Goal: Information Seeking & Learning: Learn about a topic

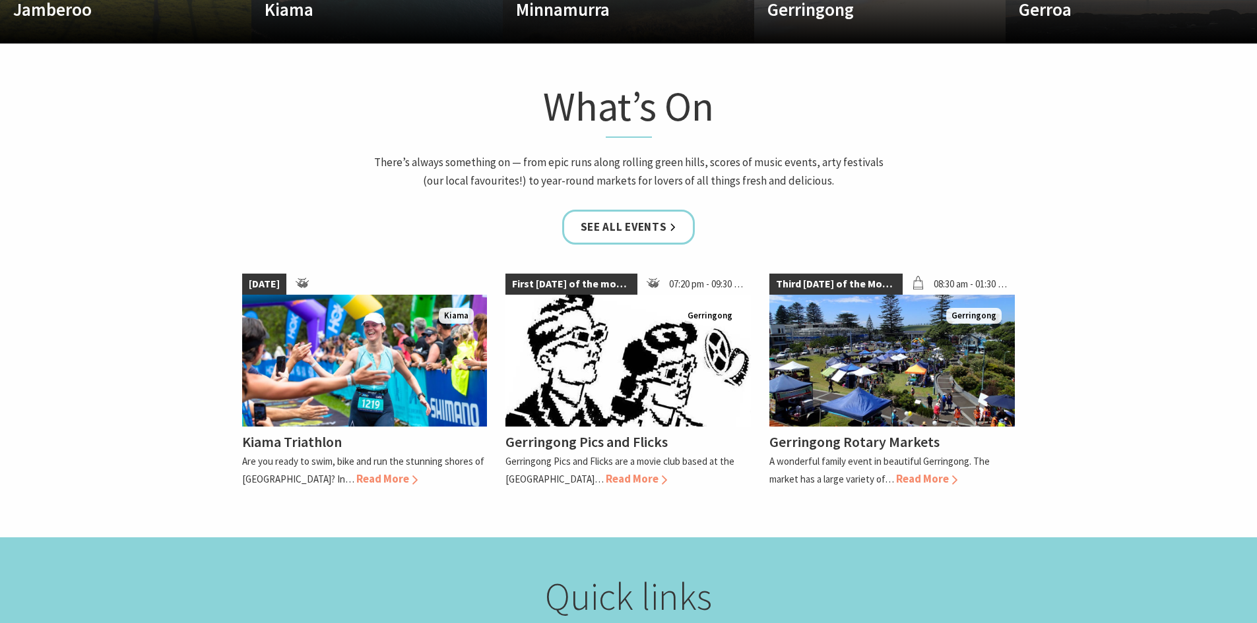
scroll to position [1055, 0]
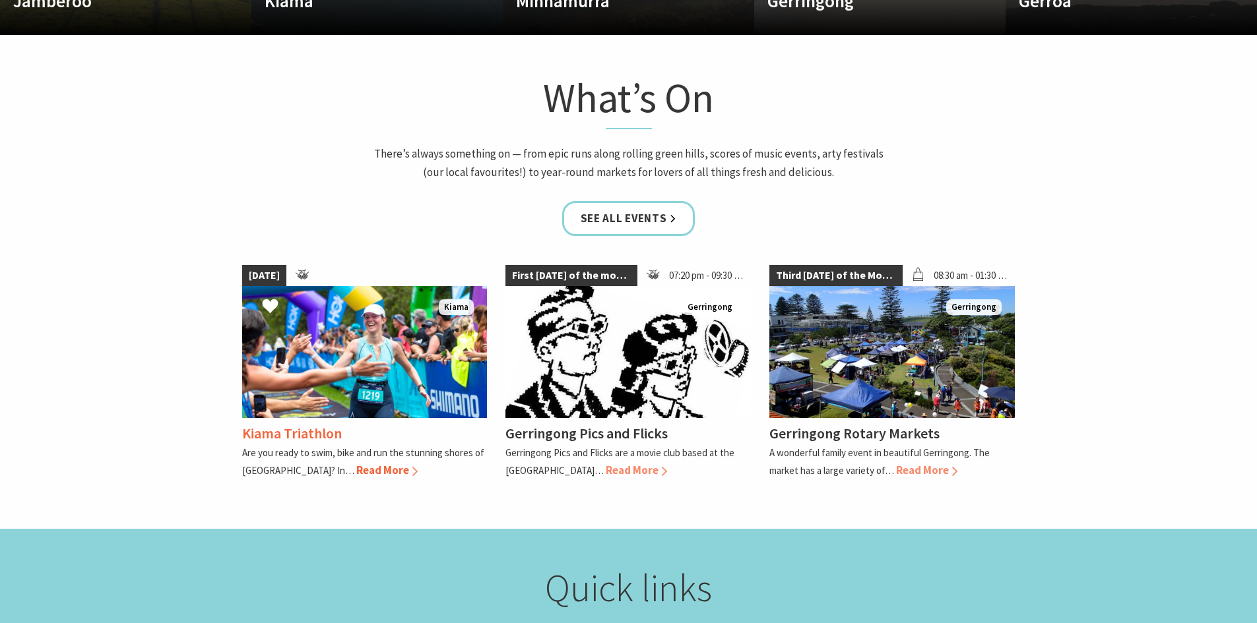
click at [356, 468] on span "Read More" at bounding box center [386, 470] width 61 height 15
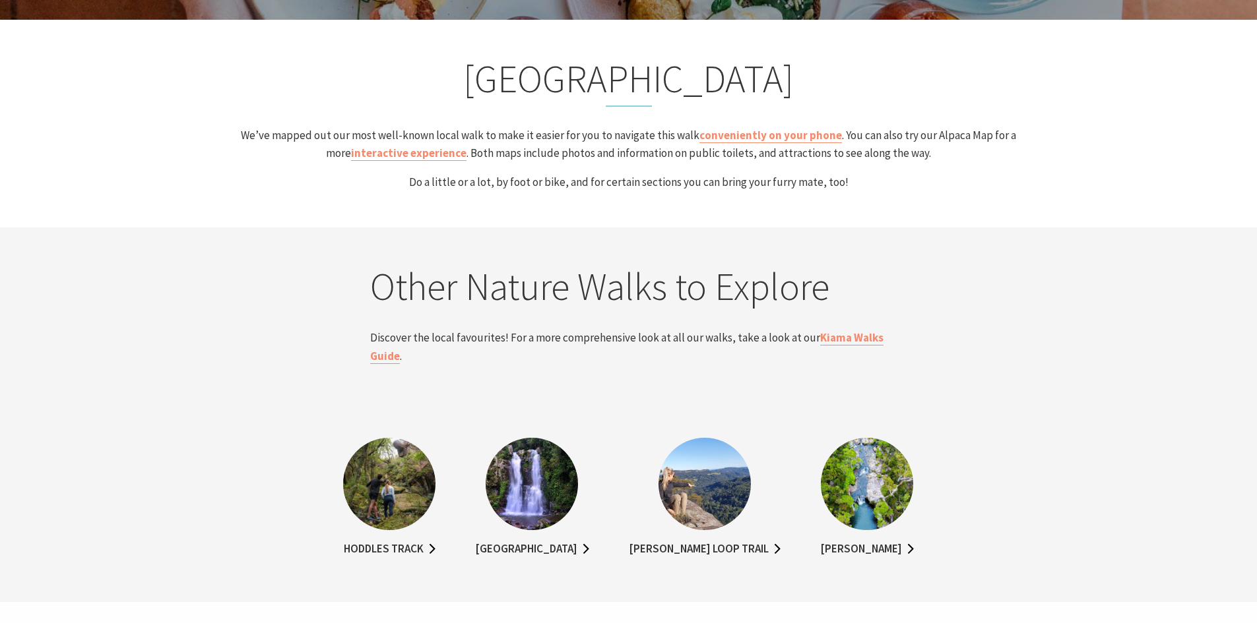
scroll to position [2507, 0]
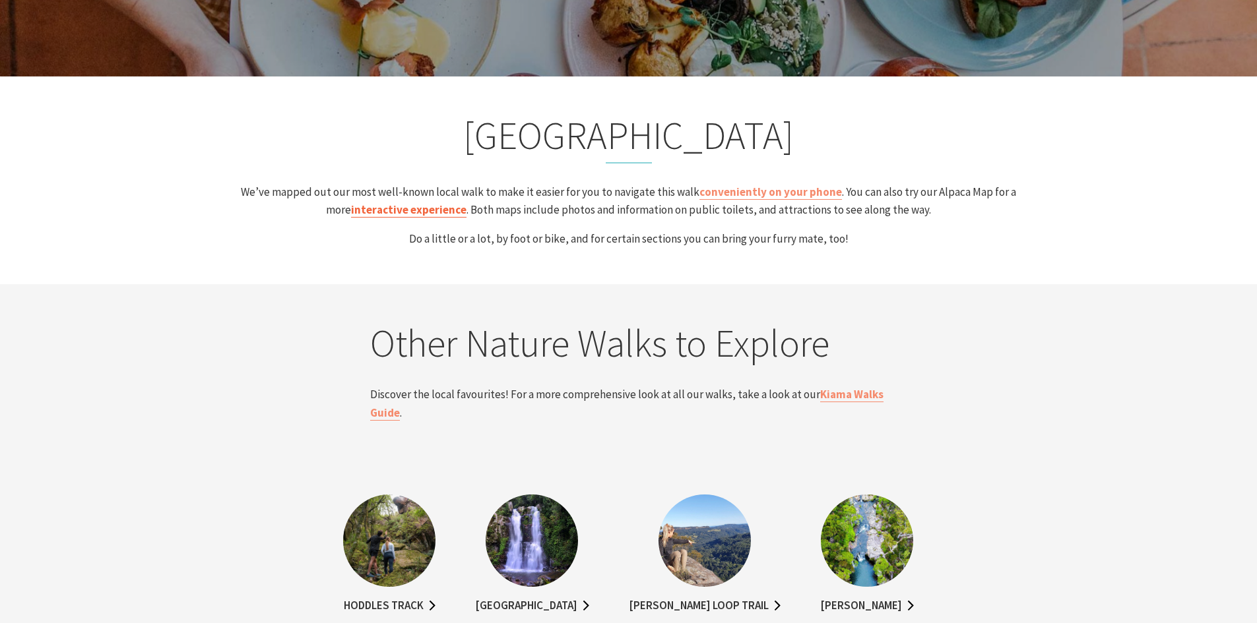
click at [439, 212] on link "interactive experience" at bounding box center [408, 210] width 115 height 15
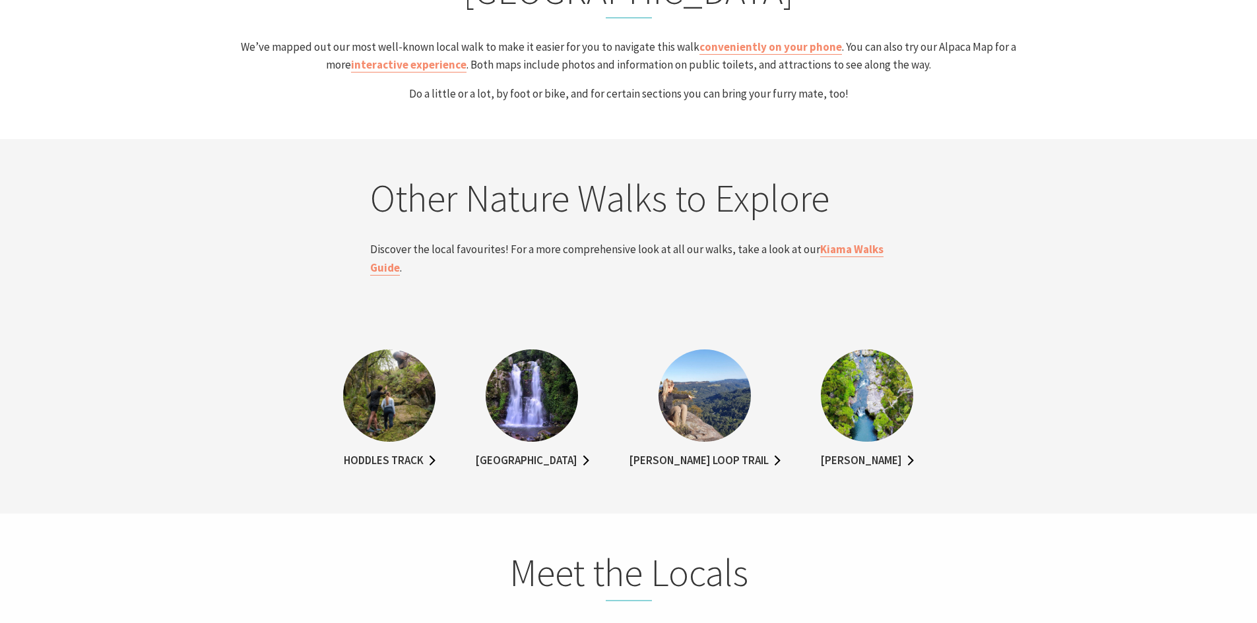
scroll to position [2704, 0]
